Goal: Task Accomplishment & Management: Manage account settings

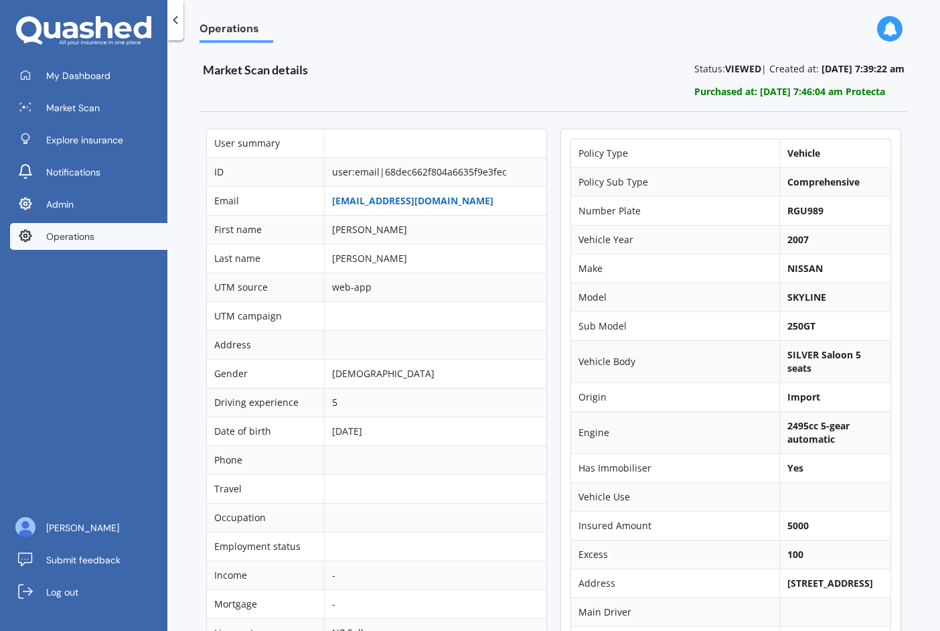
click at [376, 202] on link "[EMAIL_ADDRESS][DOMAIN_NAME]" at bounding box center [412, 200] width 161 height 13
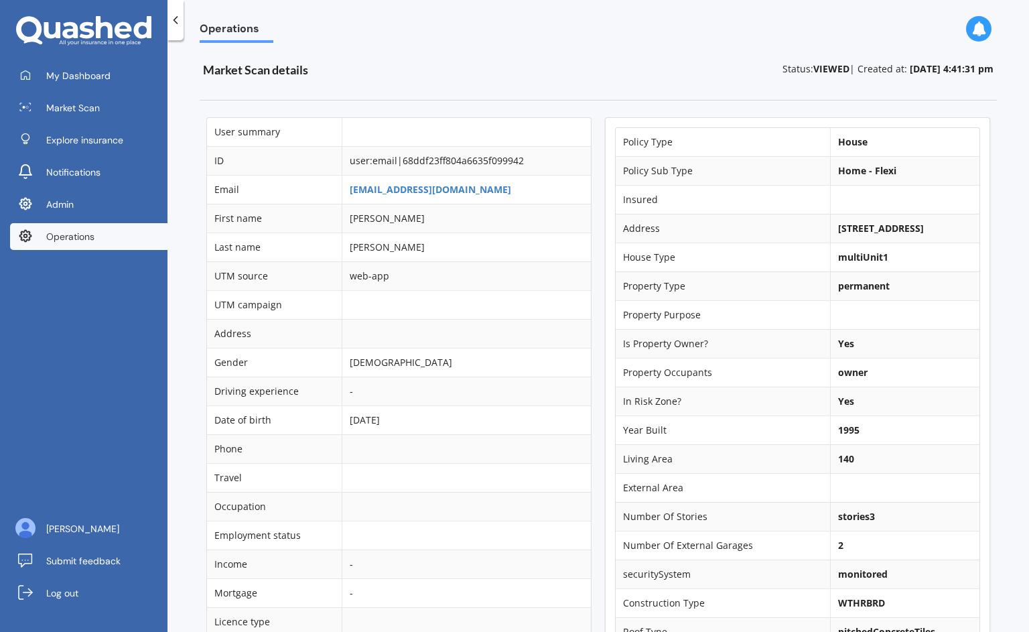
scroll to position [965, 0]
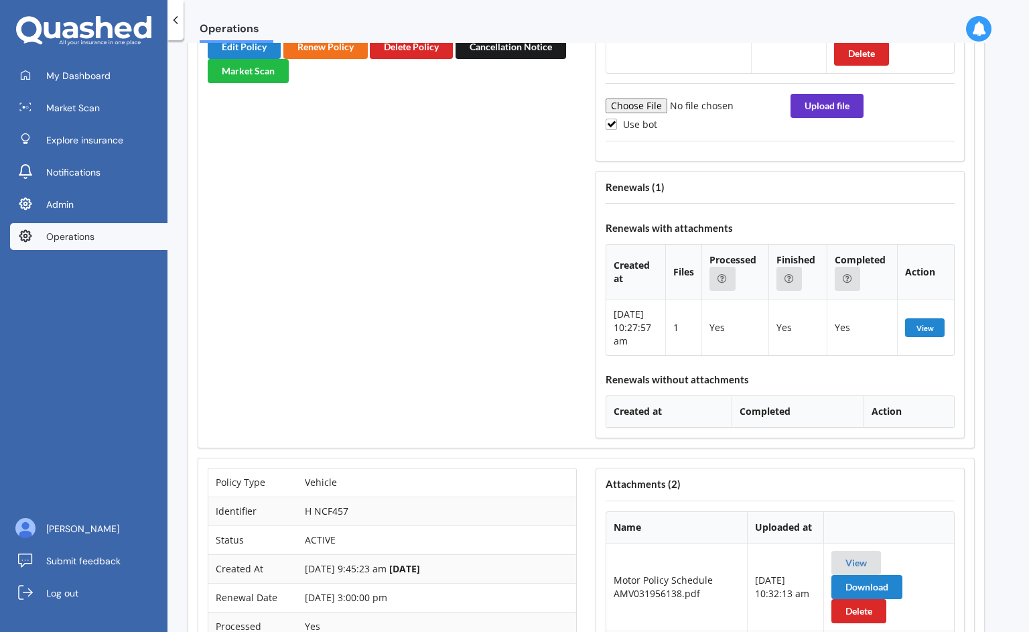
scroll to position [4986, 12]
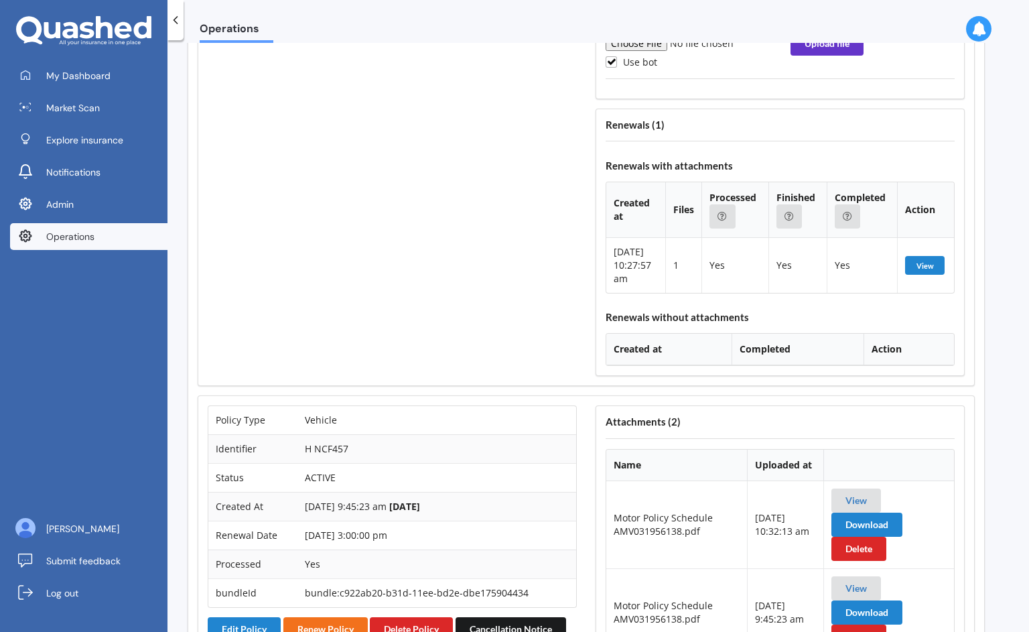
scroll to position [5075, 12]
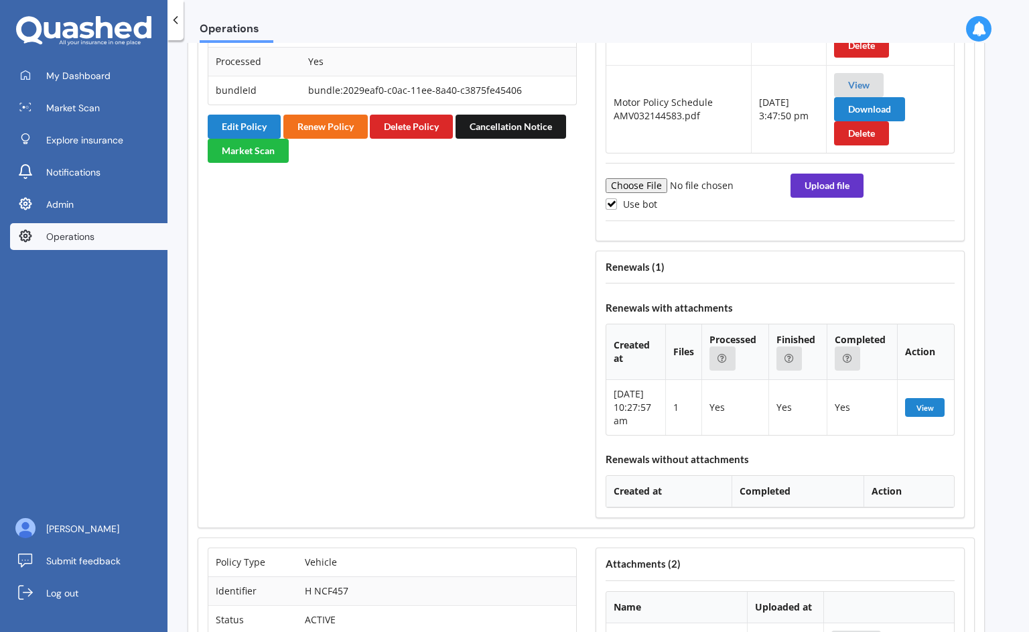
scroll to position [4921, 12]
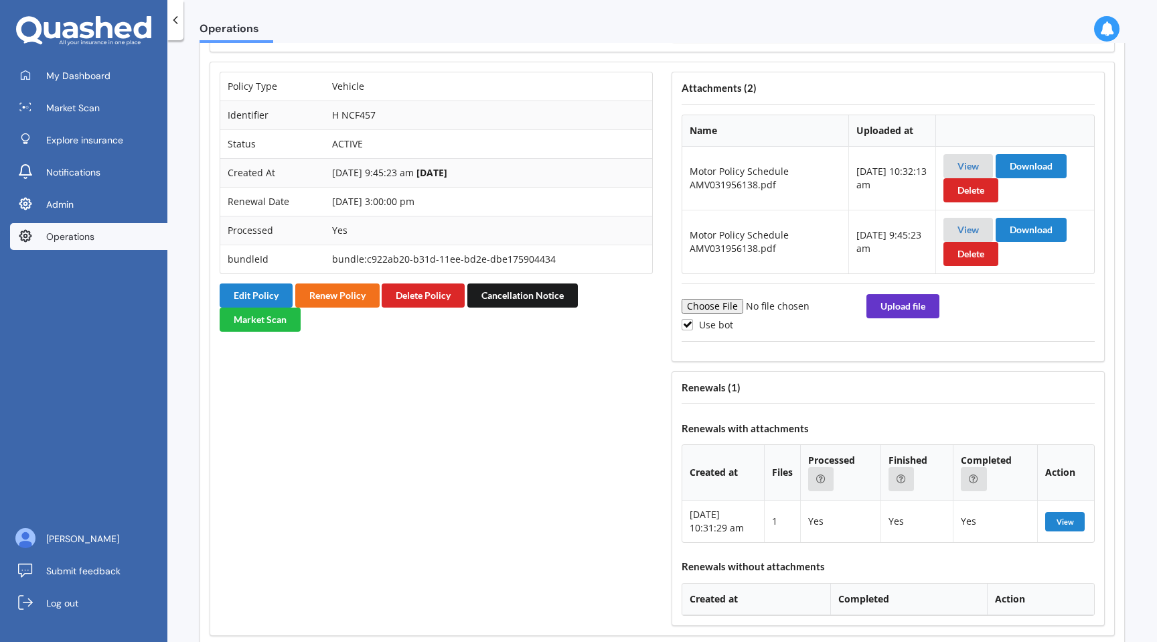
scroll to position [5393, 0]
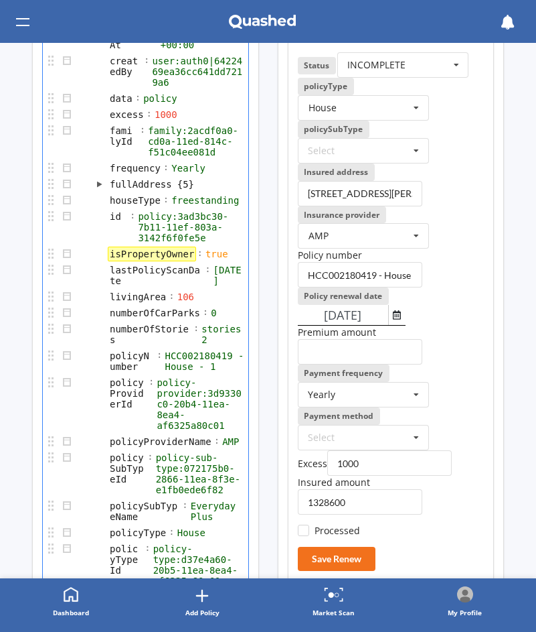
scroll to position [287, 0]
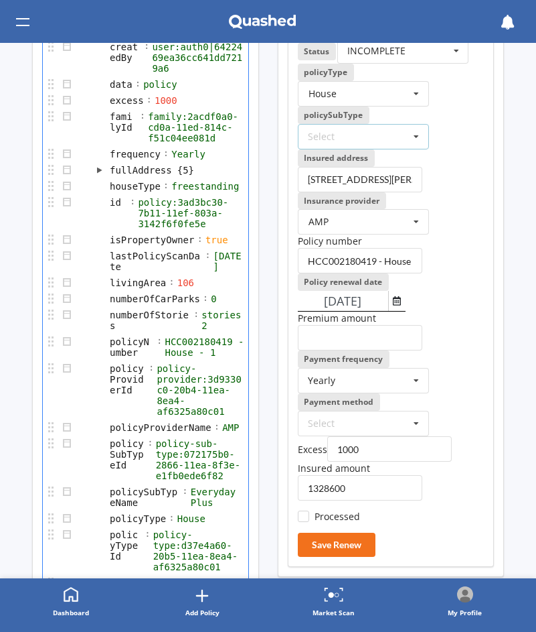
click at [408, 149] on icon at bounding box center [416, 137] width 20 height 25
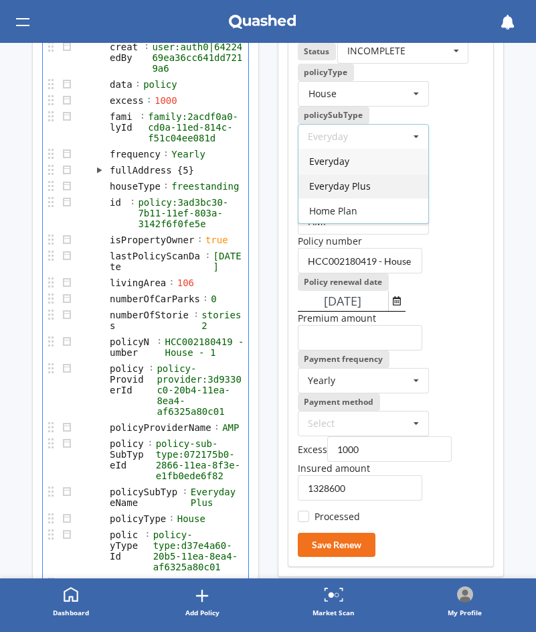
click at [354, 192] on span "Everyday Plus" at bounding box center [340, 185] width 62 height 13
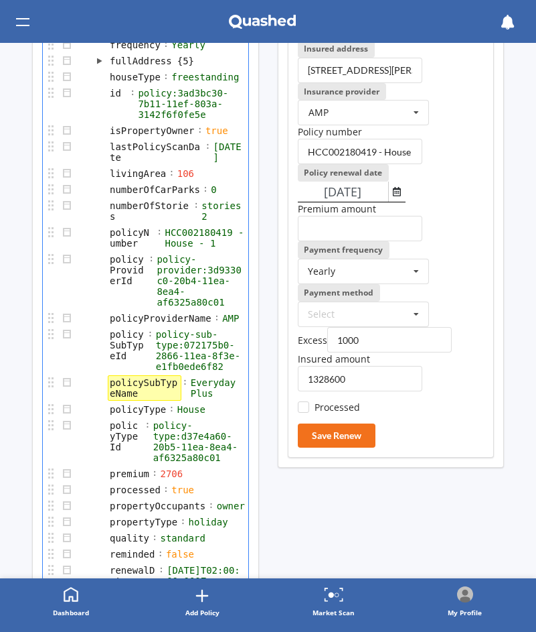
scroll to position [397, 0]
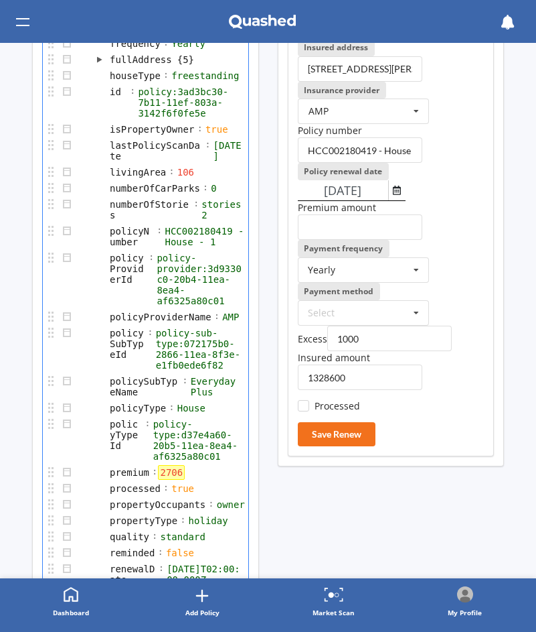
click at [174, 479] on div "2706" at bounding box center [171, 472] width 27 height 15
copy div "2706"
click at [350, 234] on input "number" at bounding box center [360, 226] width 125 height 25
paste input "2706"
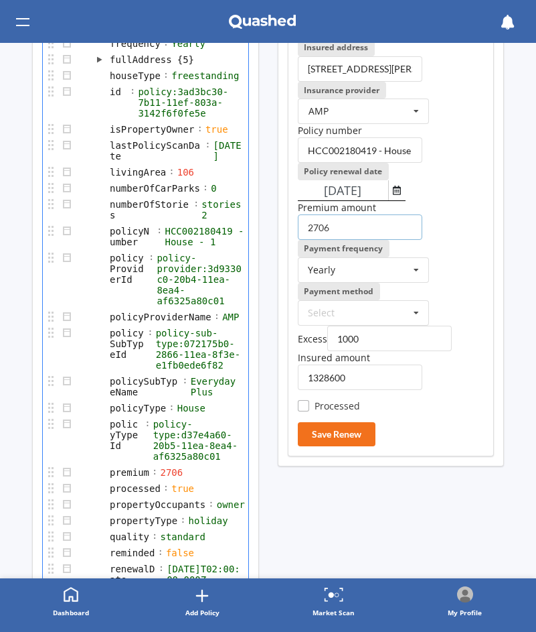
type input "2706"
click at [326, 407] on label "Processed" at bounding box center [329, 405] width 63 height 11
checkbox input "true"
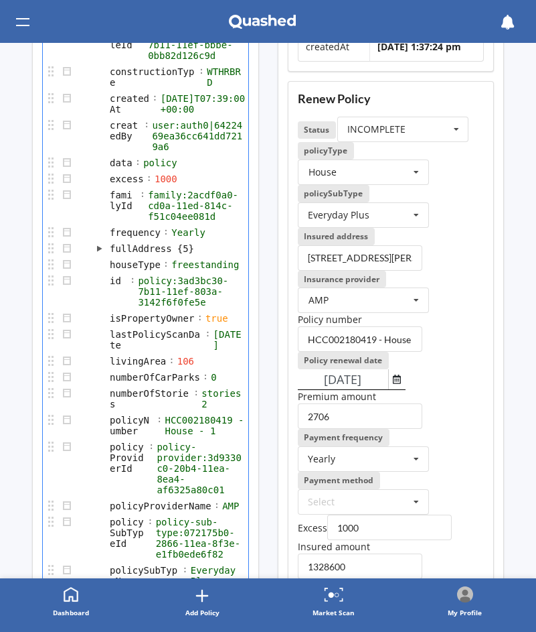
scroll to position [208, 0]
click at [382, 135] on div "INCOMPLETE" at bounding box center [377, 129] width 58 height 9
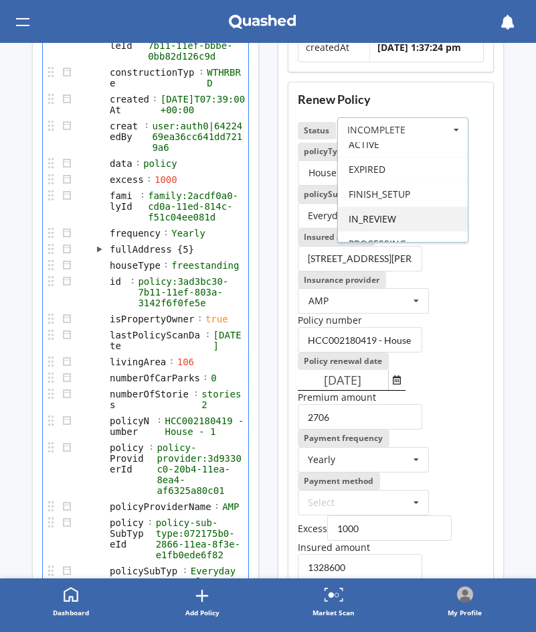
scroll to position [0, 0]
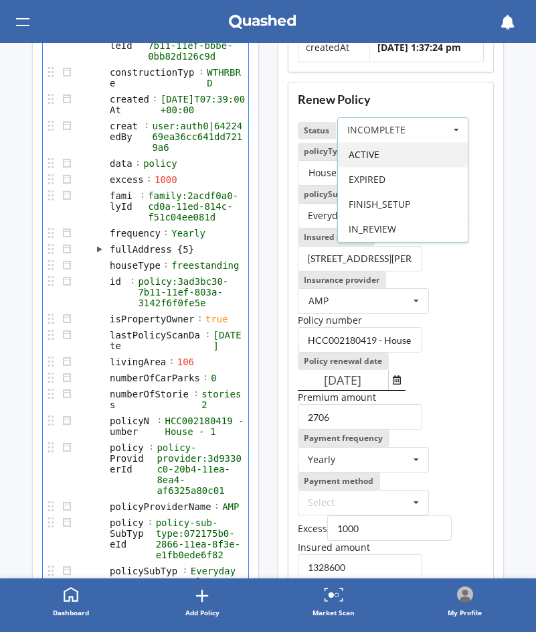
click at [374, 161] on span "ACTIVE" at bounding box center [364, 154] width 31 height 13
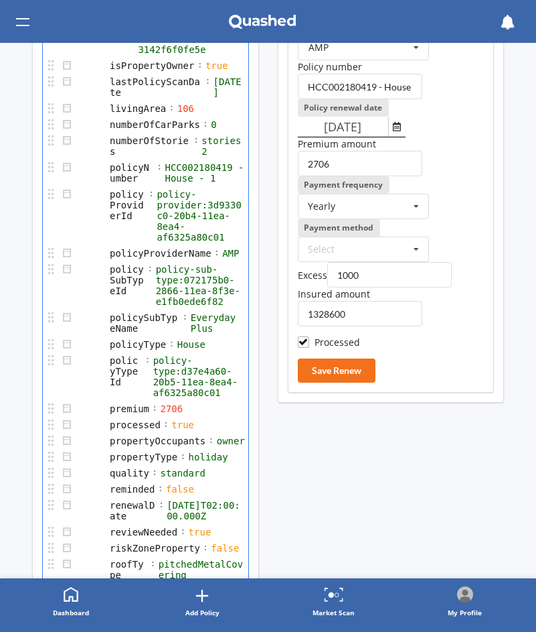
scroll to position [461, 0]
click at [344, 370] on button "Save Renew" at bounding box center [337, 370] width 78 height 24
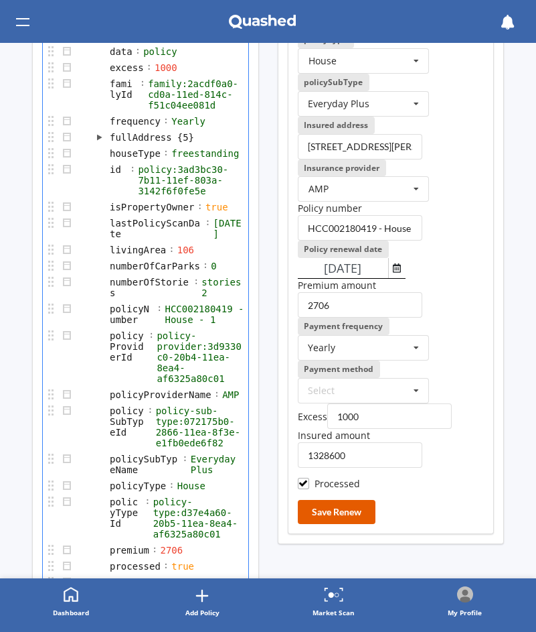
scroll to position [0, 0]
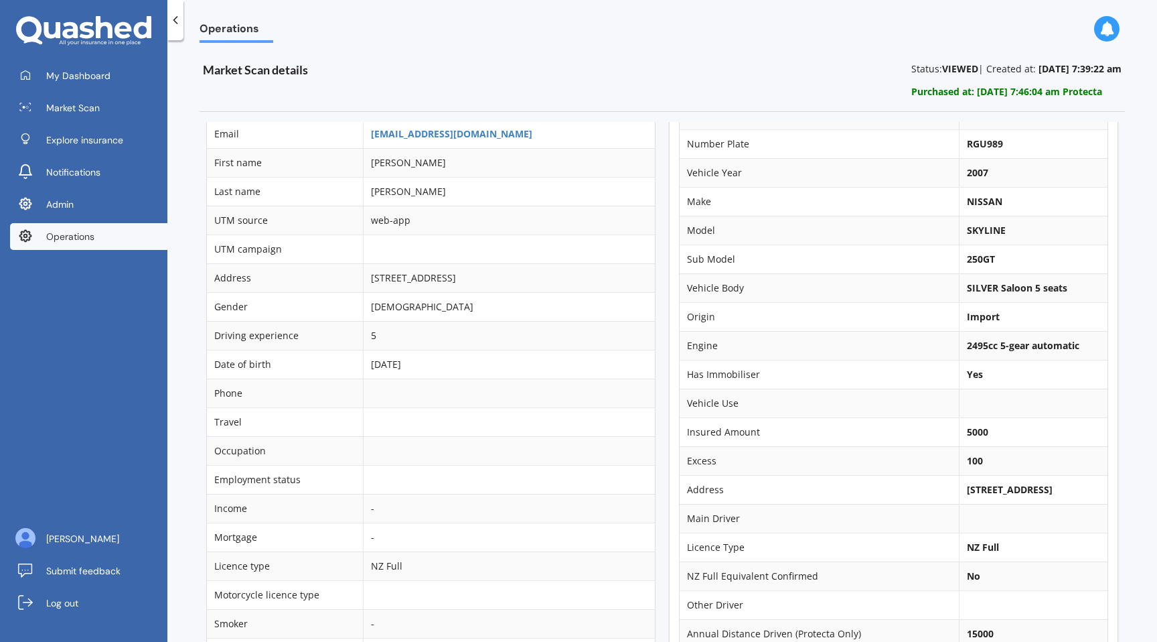
scroll to position [0, 7]
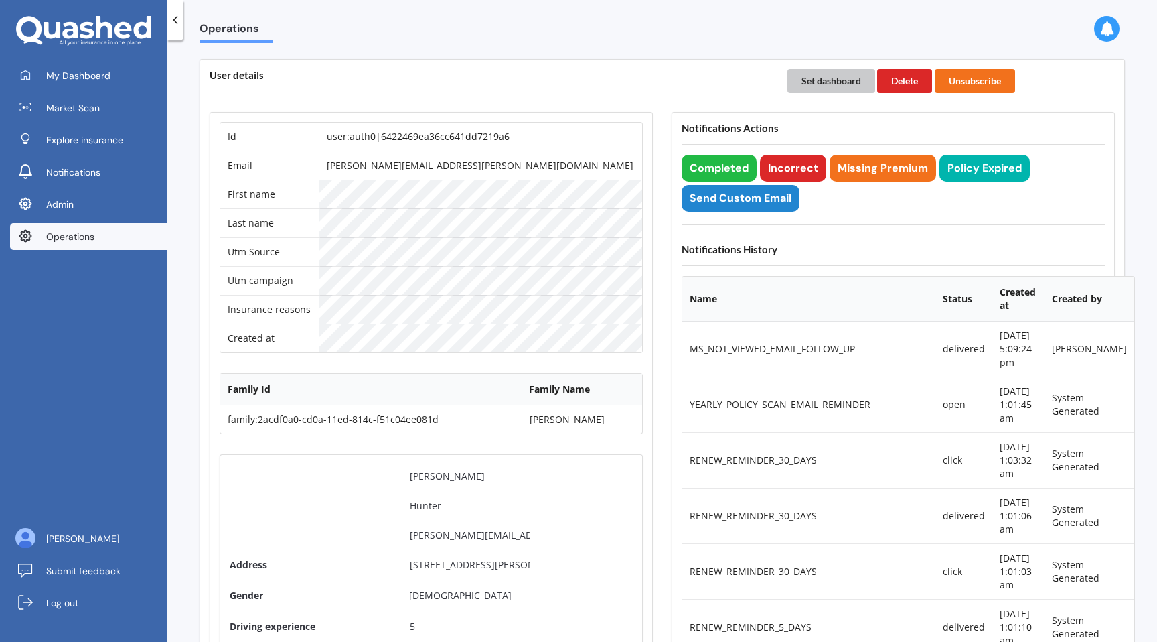
click at [804, 90] on button "Set dashboard" at bounding box center [832, 81] width 88 height 24
click at [74, 75] on span "My Dashboard" at bounding box center [78, 75] width 64 height 13
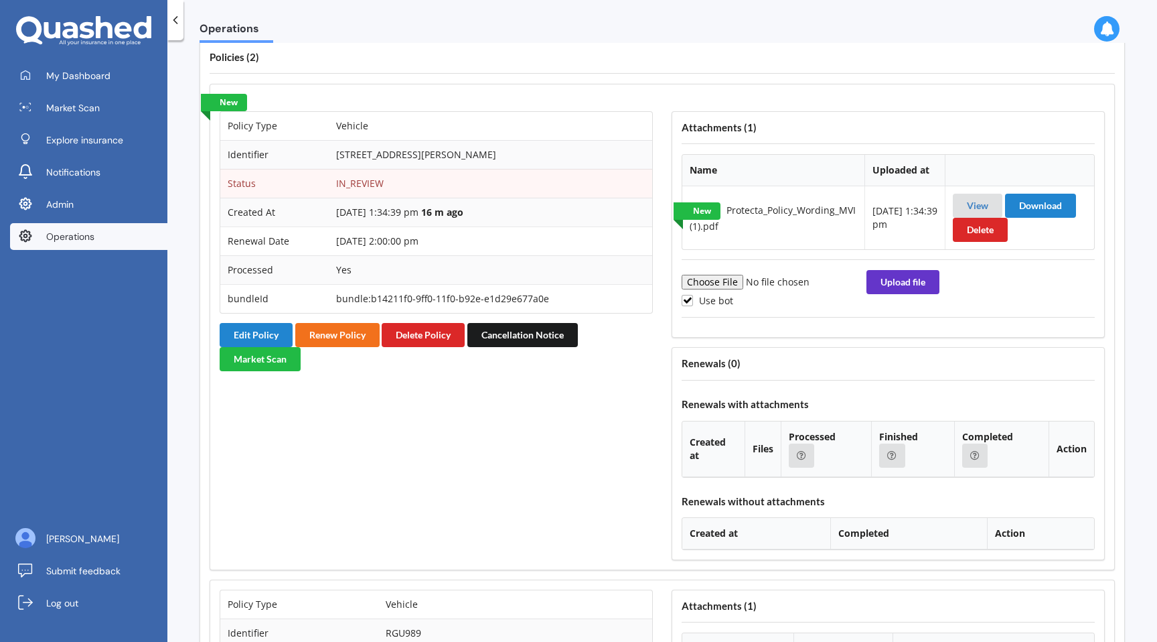
scroll to position [1065, 0]
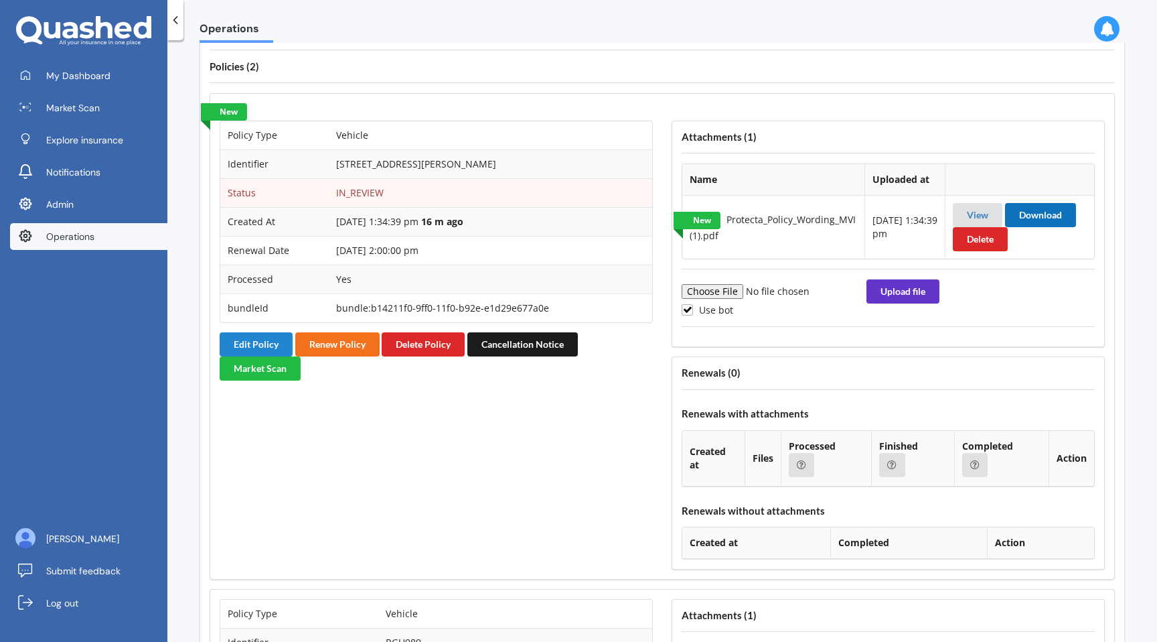
click at [1027, 217] on button "Download" at bounding box center [1040, 215] width 71 height 24
click at [411, 346] on button "Delete Policy" at bounding box center [423, 344] width 83 height 24
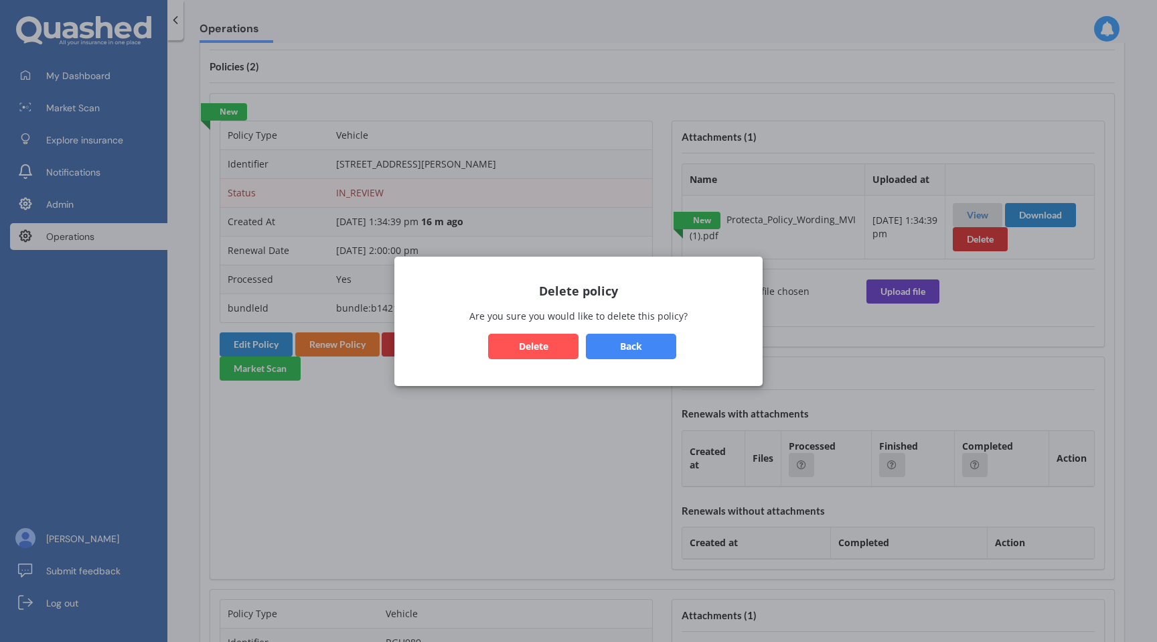
click at [536, 346] on button "Delete" at bounding box center [533, 345] width 90 height 25
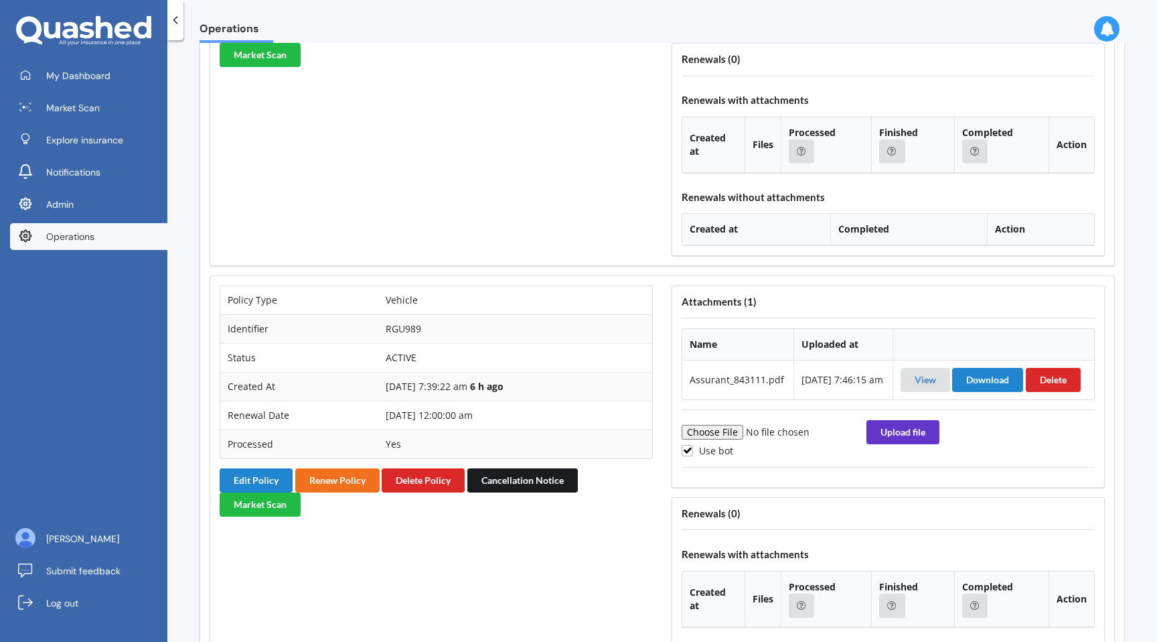
scroll to position [1378, 0]
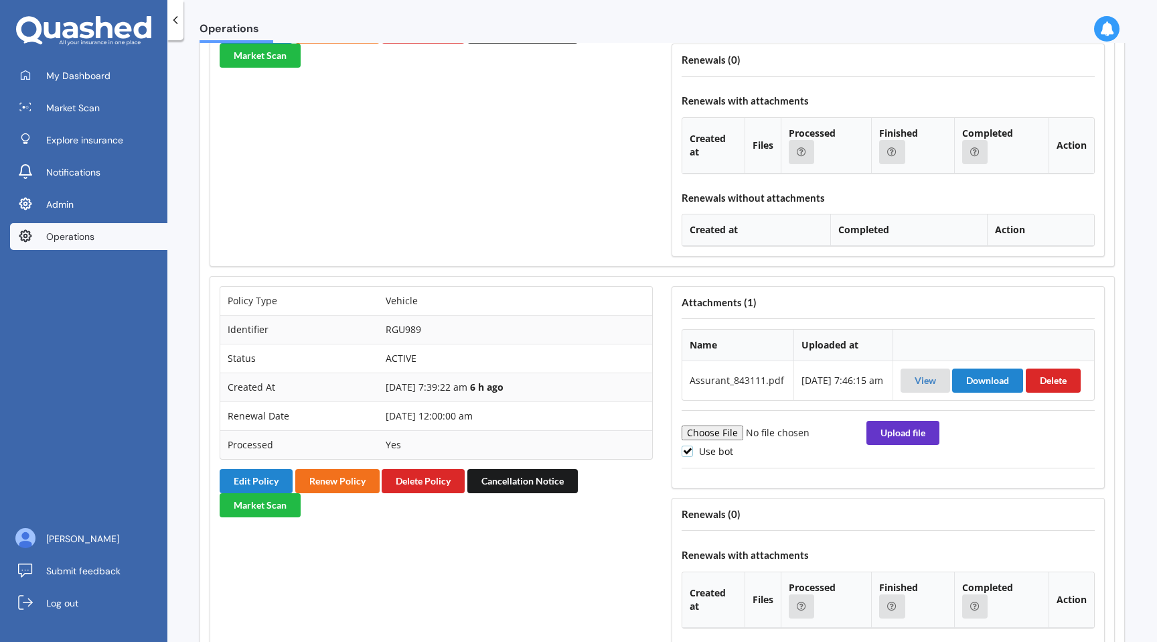
click at [695, 457] on label "Use bot" at bounding box center [708, 450] width 52 height 11
checkbox input "false"
click at [712, 440] on input "file" at bounding box center [773, 432] width 182 height 15
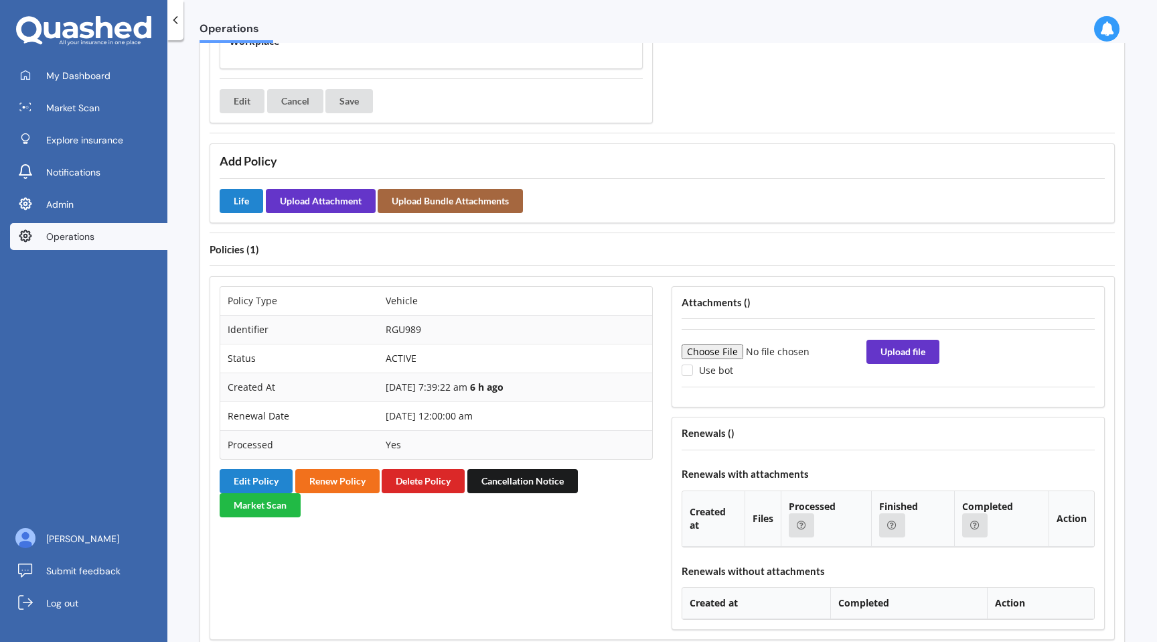
type input "C:\fakepath\Protecta_Policy_Wording_MVI (1).pdf"
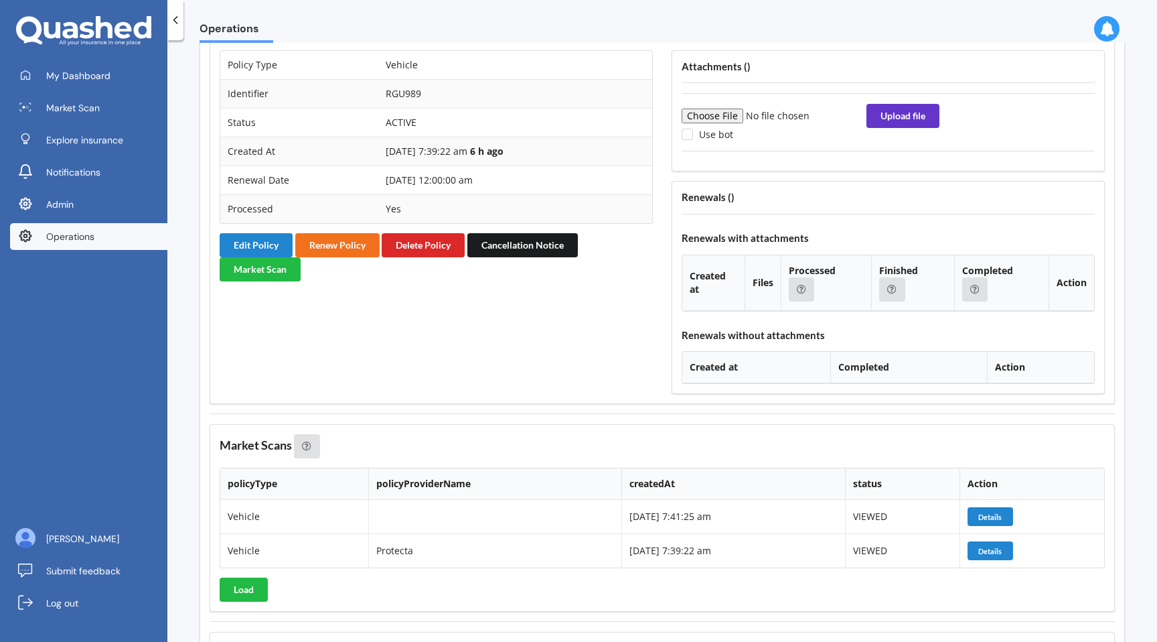
scroll to position [1121, 0]
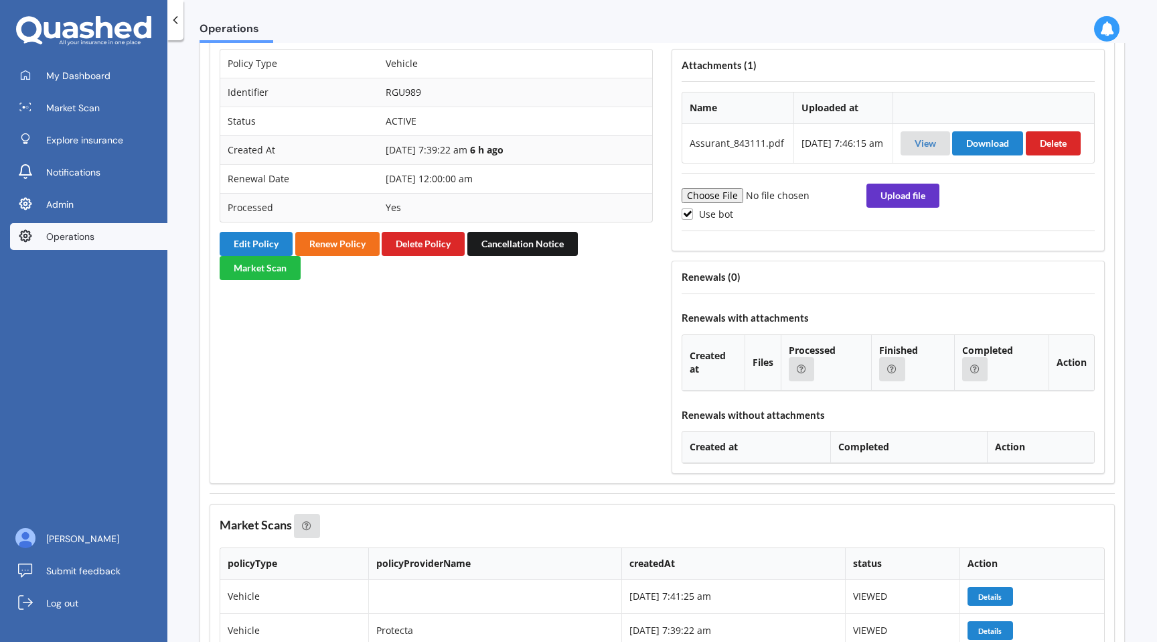
scroll to position [1026, 0]
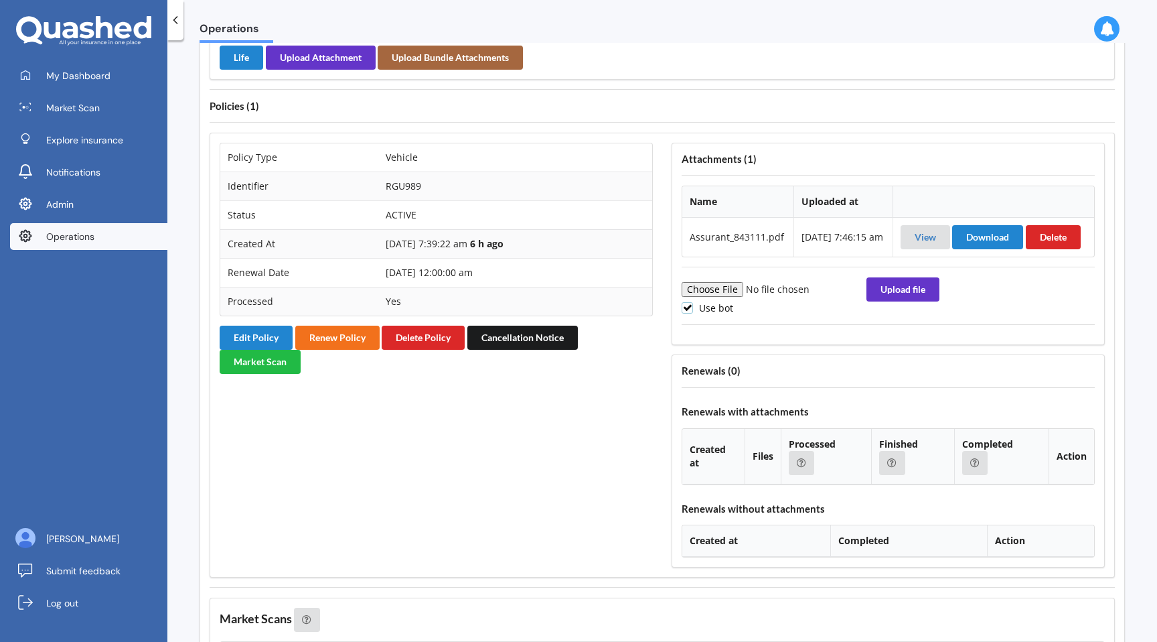
click at [688, 313] on label "Use bot" at bounding box center [708, 307] width 52 height 11
checkbox input "false"
click at [707, 297] on input "file" at bounding box center [773, 289] width 182 height 15
type input "C:\fakepath\Protecta_Policy_Wording_MVI (1).pdf"
click at [887, 301] on button "Upload file" at bounding box center [903, 289] width 73 height 24
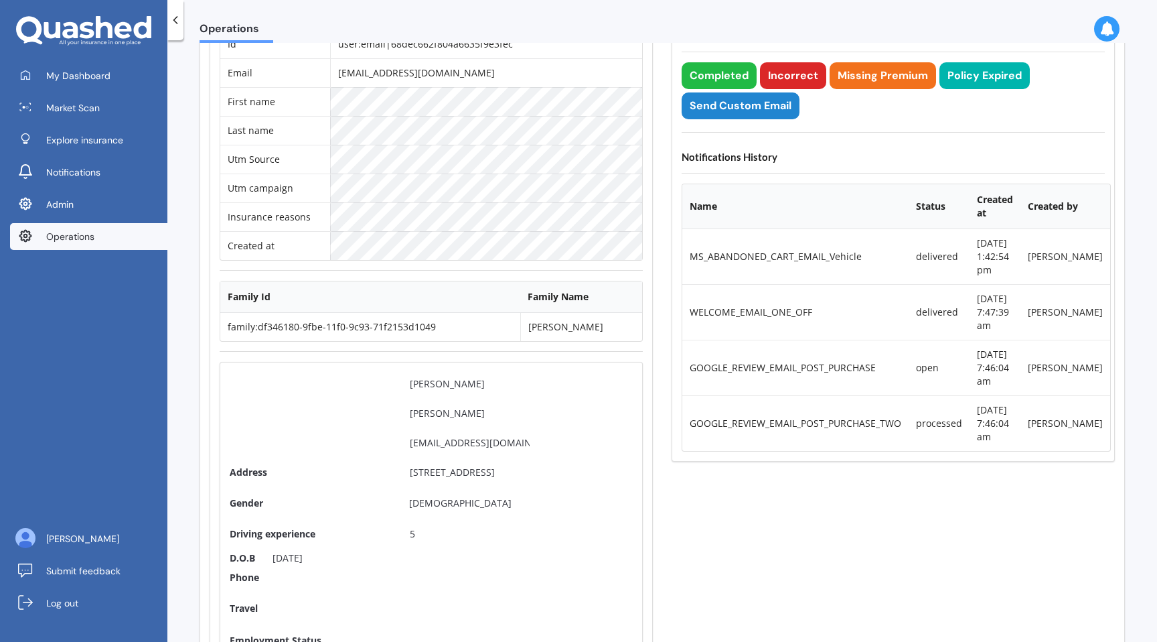
scroll to position [0, 0]
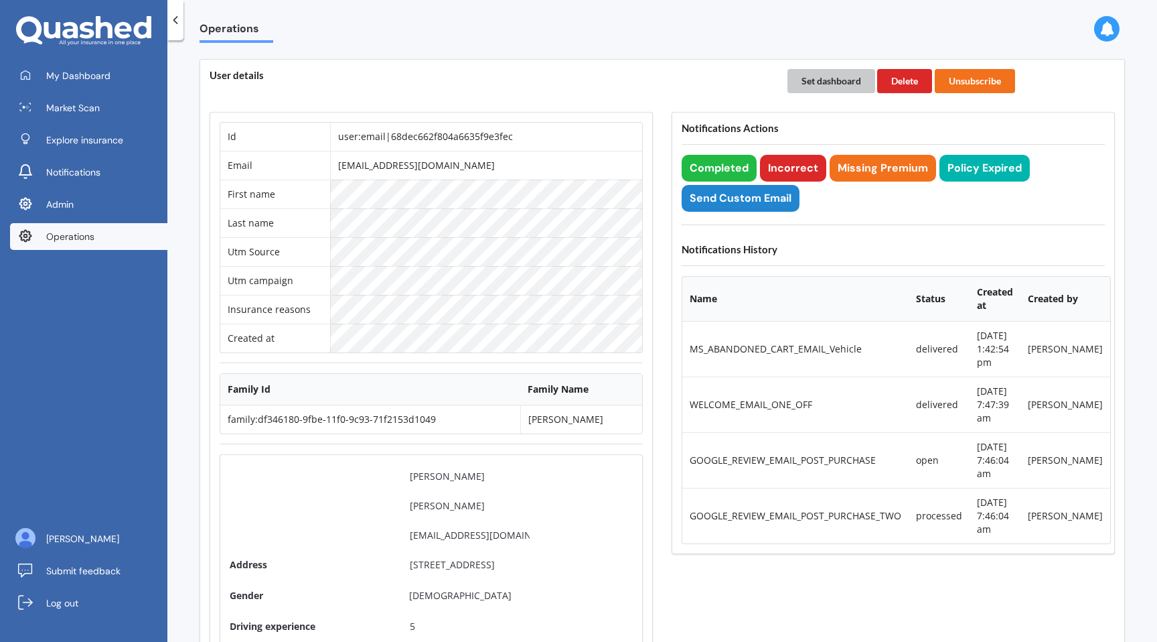
click at [816, 81] on button "Set dashboard" at bounding box center [832, 81] width 88 height 24
click at [92, 76] on span "My Dashboard" at bounding box center [78, 75] width 64 height 13
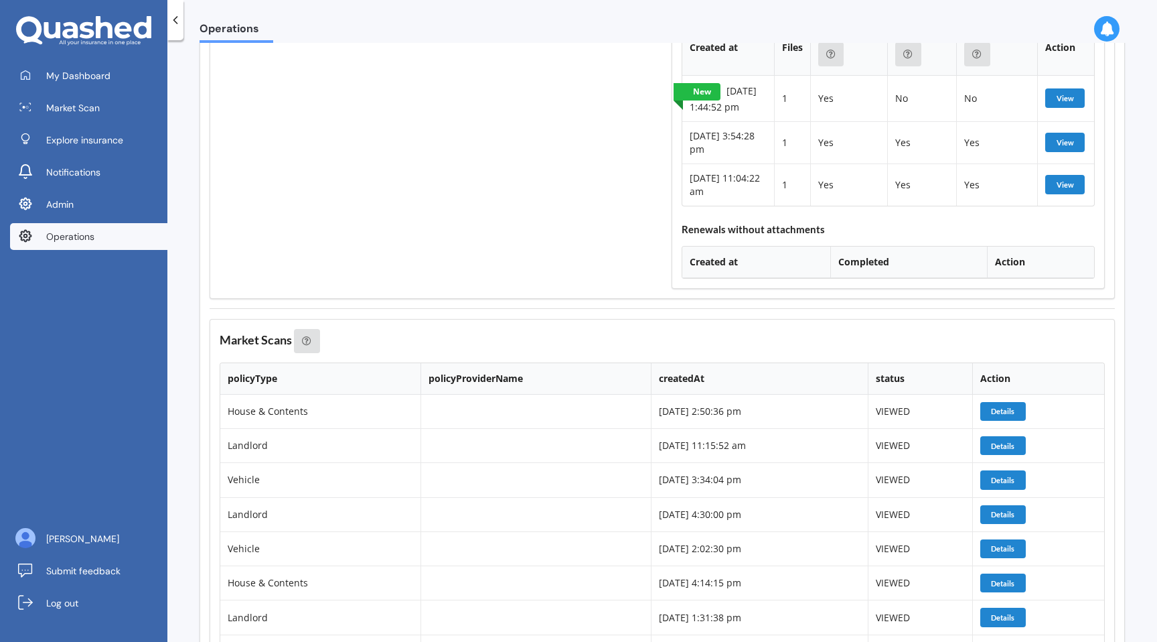
scroll to position [6059, 0]
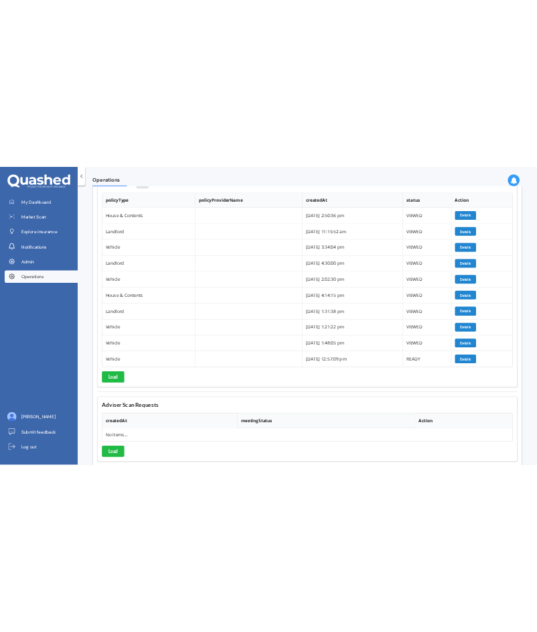
scroll to position [6412, 2]
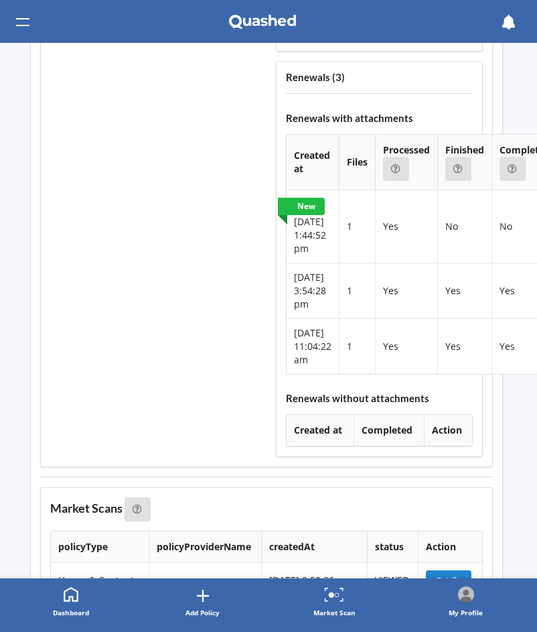
scroll to position [6555, 2]
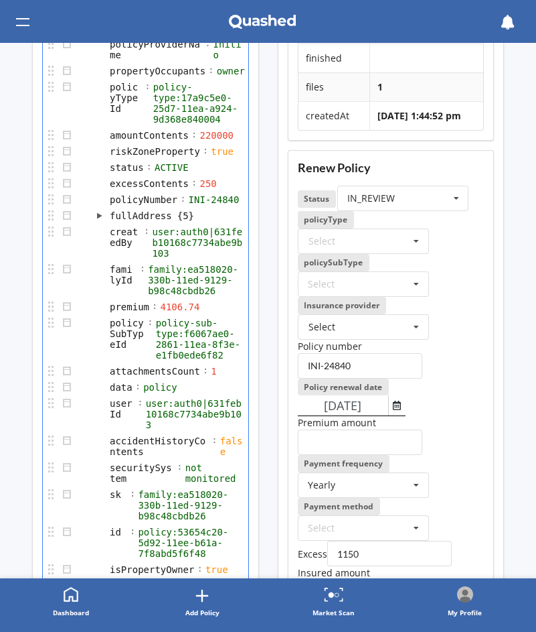
scroll to position [155, 0]
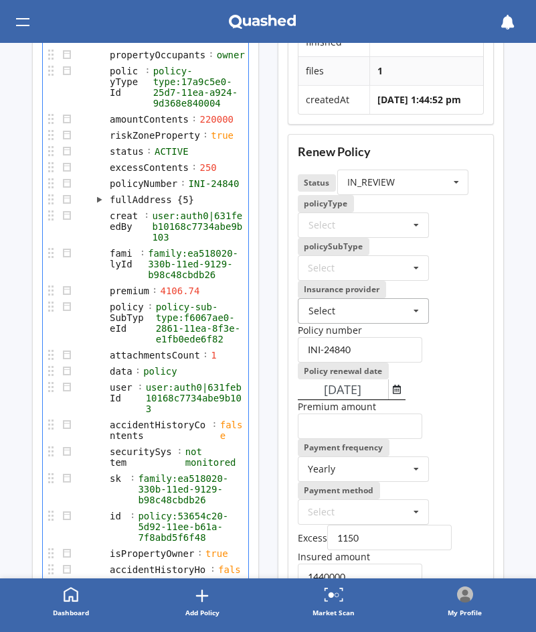
click at [373, 321] on input "text" at bounding box center [364, 311] width 130 height 24
type input "ini"
click at [383, 237] on input "text" at bounding box center [364, 225] width 130 height 24
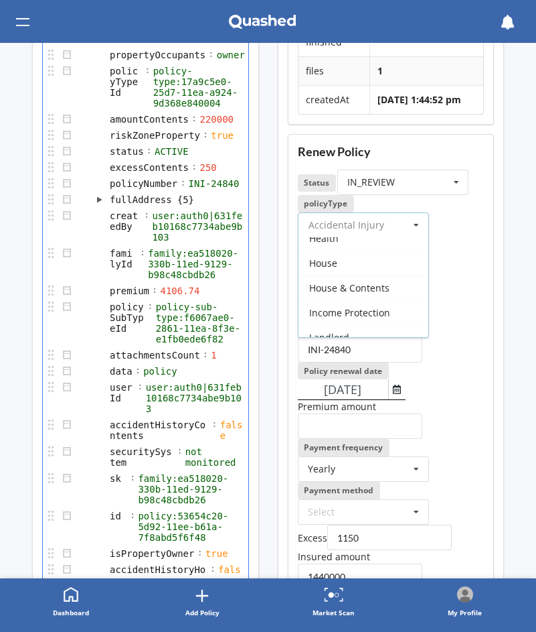
scroll to position [127, 0]
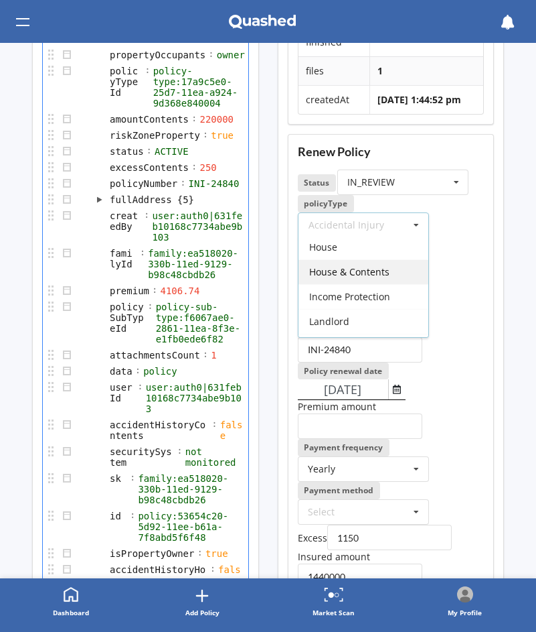
click at [361, 284] on div "House & Contents" at bounding box center [364, 271] width 130 height 25
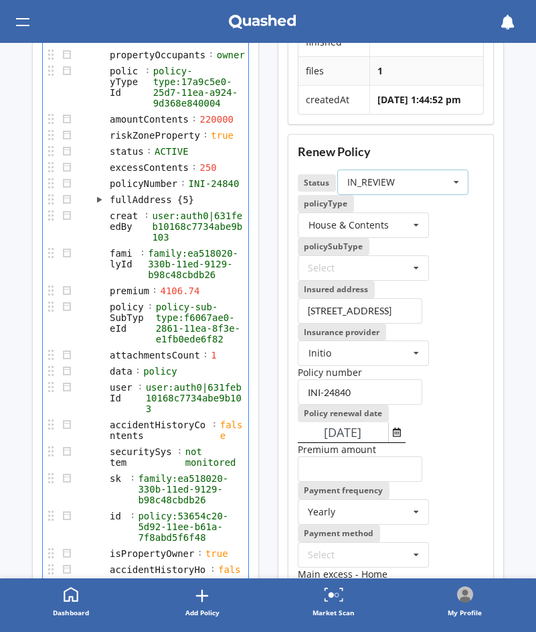
click at [414, 195] on div "IN_REVIEW ACTIVE EXPIRED FINISH_SETUP IN_REVIEW PROCESSING RENEWING INCOMPLETE …" at bounding box center [403, 181] width 131 height 25
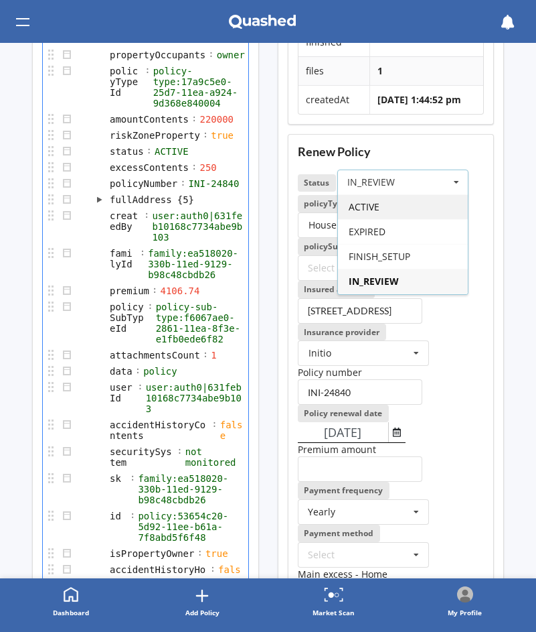
click at [397, 218] on div "ACTIVE" at bounding box center [403, 206] width 130 height 25
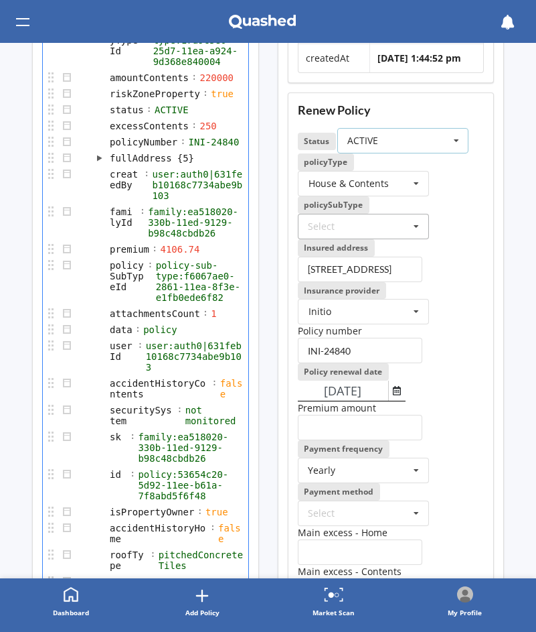
scroll to position [198, 0]
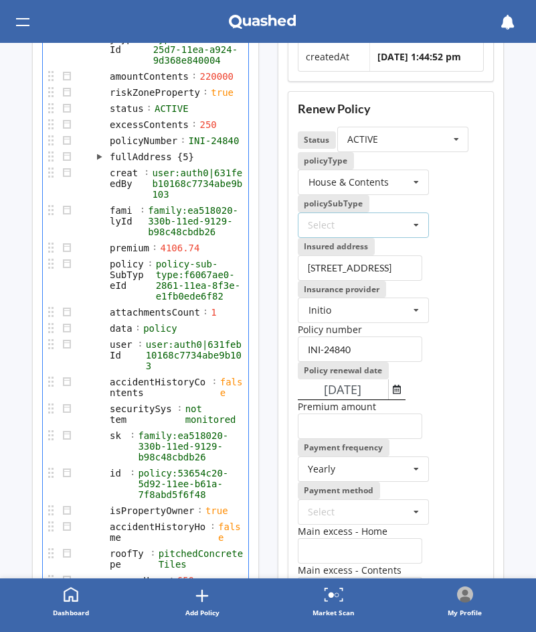
click at [391, 238] on div "Select Home and Contents" at bounding box center [363, 224] width 131 height 25
click at [386, 256] on span "Home and Contents" at bounding box center [353, 249] width 89 height 13
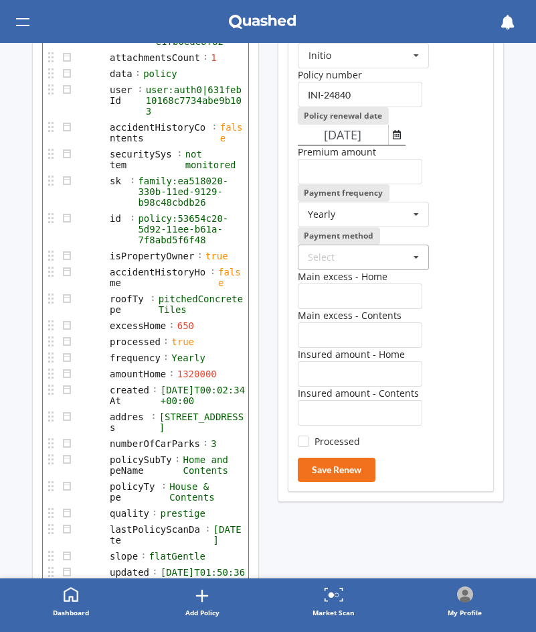
scroll to position [472, 0]
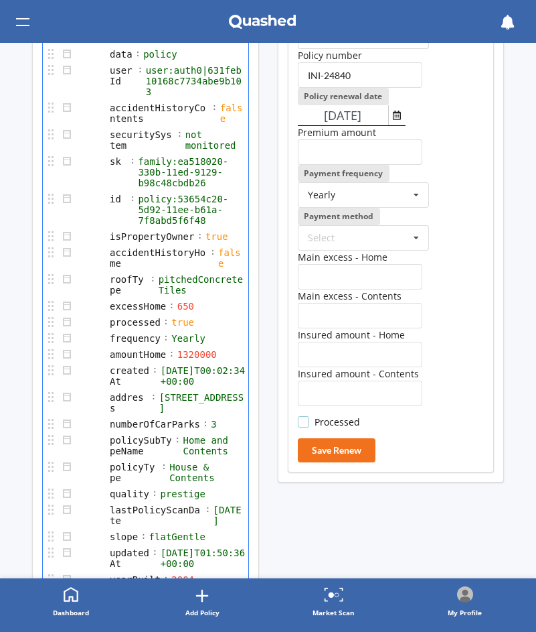
click at [313, 423] on label "Processed" at bounding box center [329, 421] width 63 height 11
checkbox input "true"
click at [365, 279] on input "number" at bounding box center [360, 276] width 125 height 25
type input "1150"
click at [344, 305] on input "number" at bounding box center [360, 315] width 125 height 25
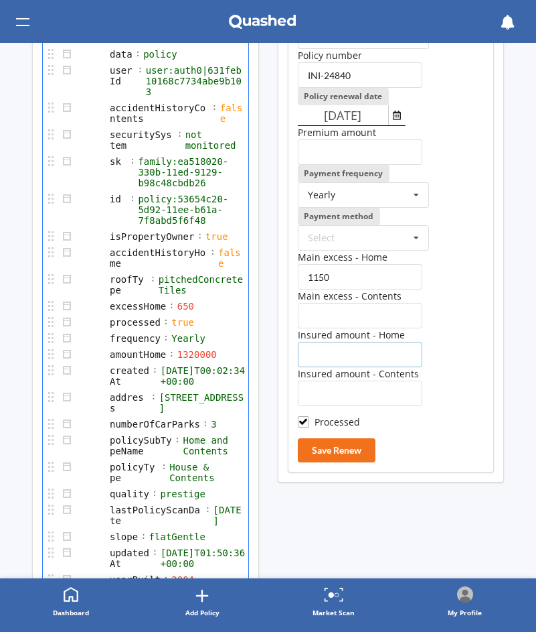
click at [368, 364] on input "number" at bounding box center [360, 354] width 125 height 25
click at [374, 359] on input "number" at bounding box center [360, 354] width 125 height 25
paste input "1440000"
type input "1440000"
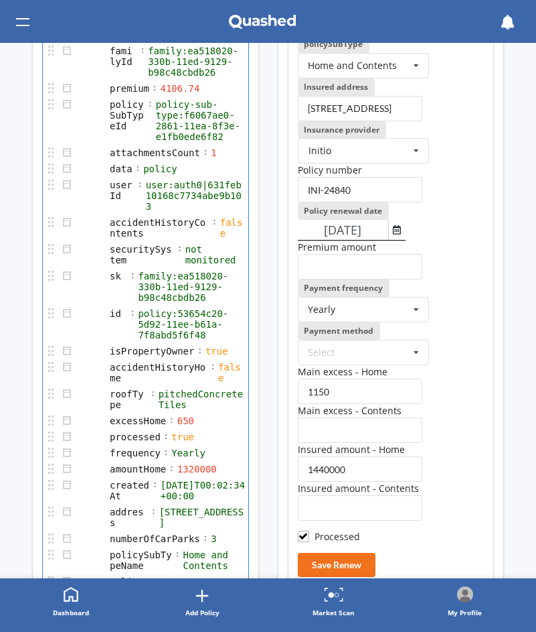
scroll to position [356, 0]
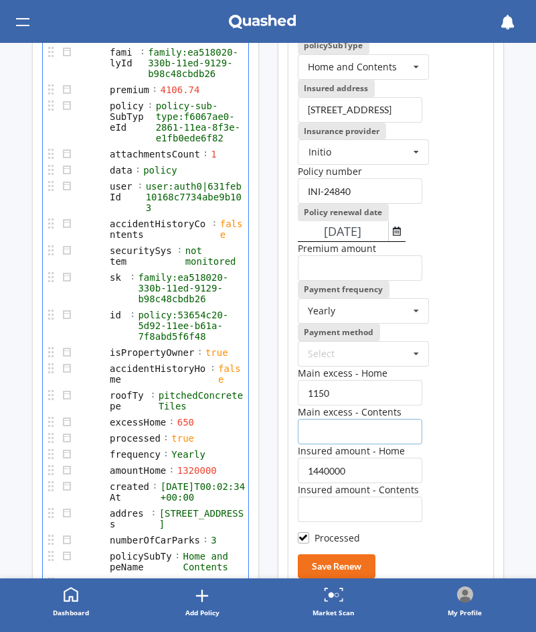
click at [331, 429] on input "number" at bounding box center [360, 431] width 125 height 25
paste input "650"
type input "650"
click at [463, 388] on div "Main excess - Home 1150" at bounding box center [391, 385] width 187 height 39
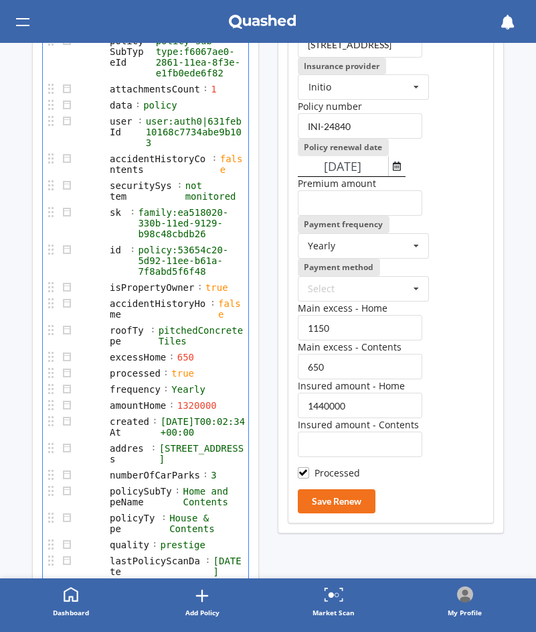
scroll to position [427, 0]
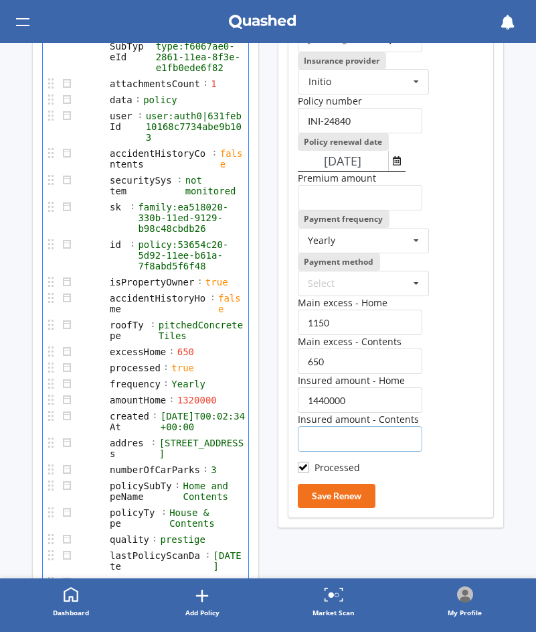
click at [327, 442] on input "number" at bounding box center [360, 438] width 125 height 25
paste input "220000"
type input "220000"
click at [352, 496] on button "Save Renew" at bounding box center [337, 496] width 78 height 24
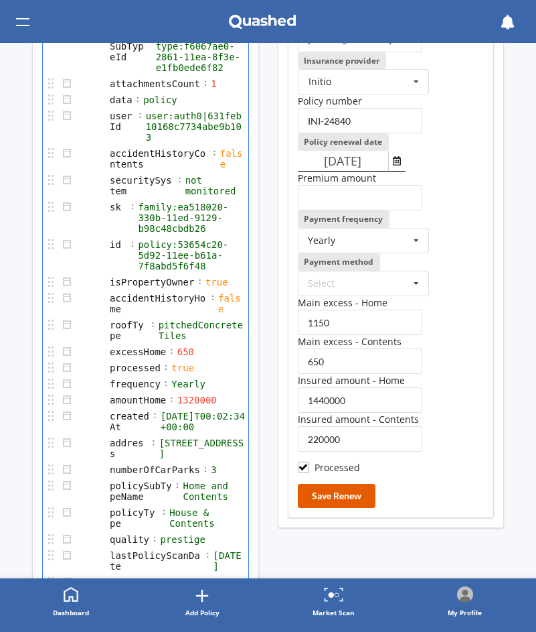
type input "4106.74"
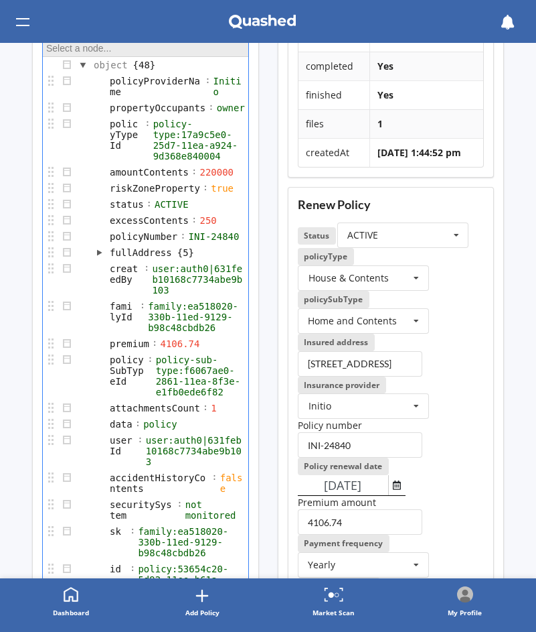
scroll to position [0, 0]
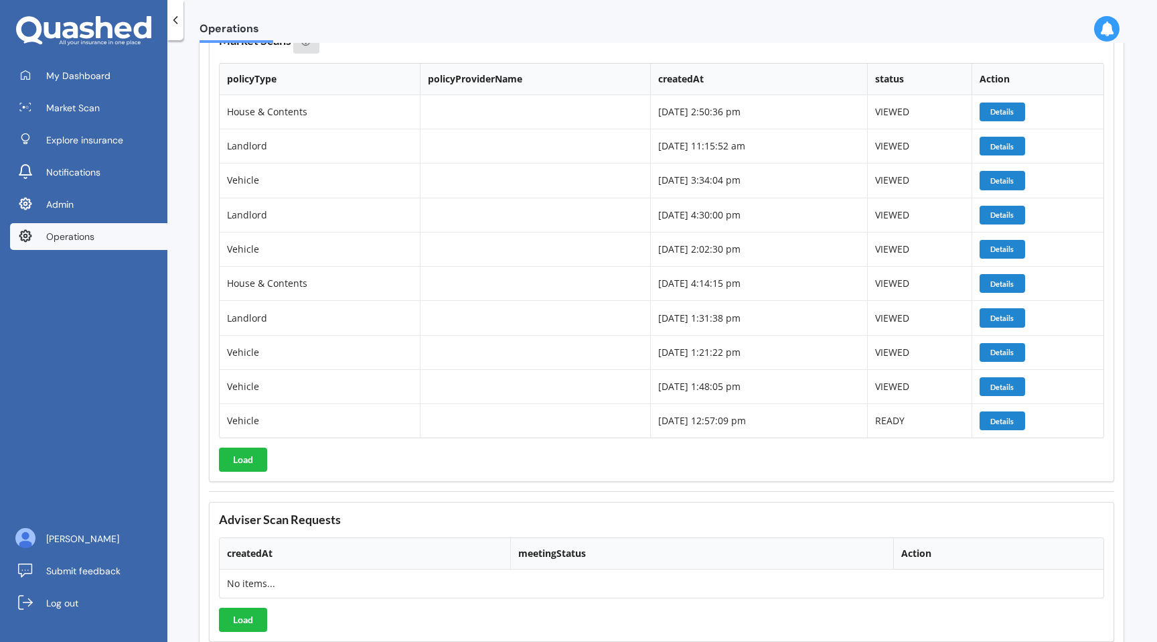
scroll to position [6357, 0]
